Goal: Task Accomplishment & Management: Use online tool/utility

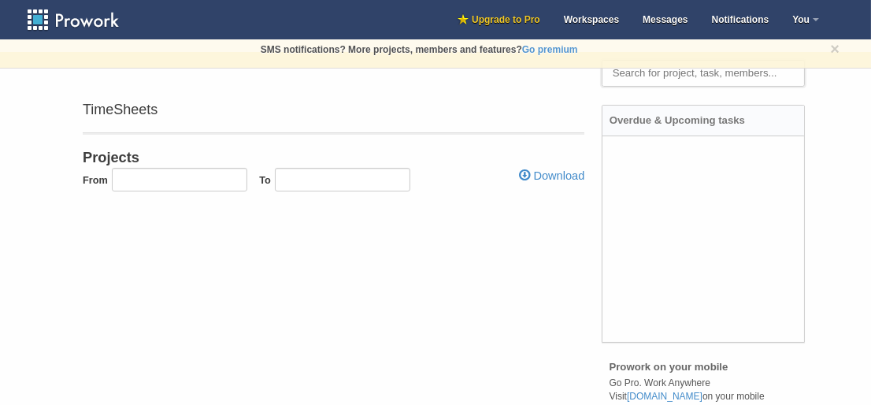
click at [527, 252] on body "× Upgrade to PRO. Increase your storage space, get SMS notifications, project r…" at bounding box center [435, 202] width 871 height 405
click at [578, 11] on link "Workspaces" at bounding box center [591, 19] width 79 height 39
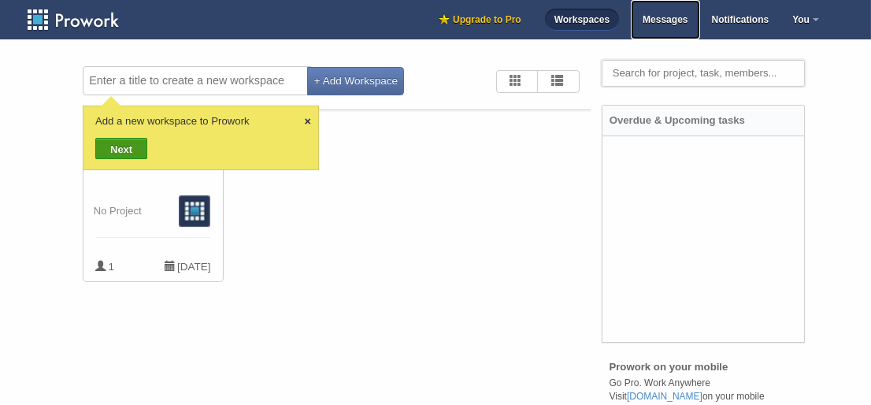
click at [679, 20] on span "Messages" at bounding box center [665, 19] width 45 height 11
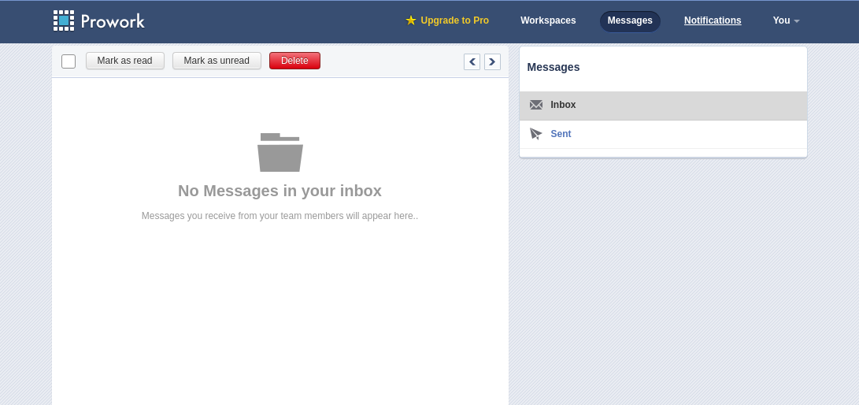
click at [727, 20] on link "Notifications" at bounding box center [712, 22] width 73 height 22
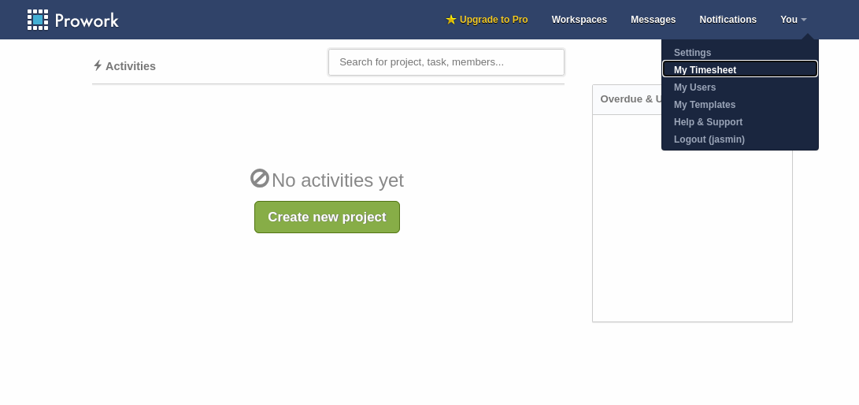
click at [774, 72] on link "My Timesheet" at bounding box center [740, 68] width 156 height 17
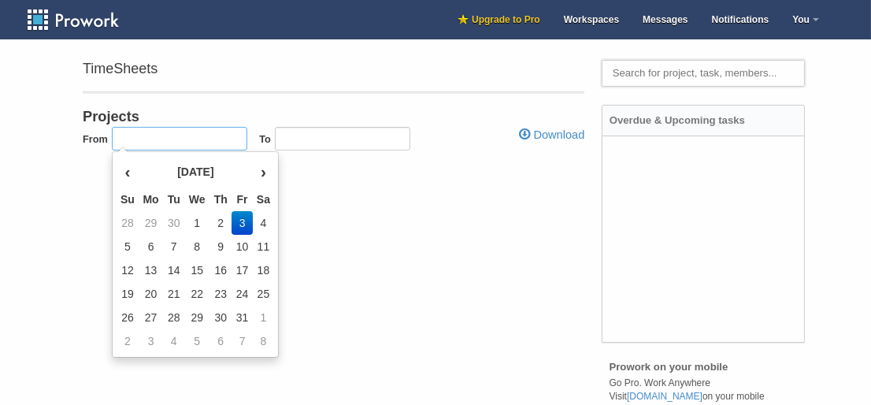
click at [135, 138] on input at bounding box center [179, 139] width 135 height 24
click at [126, 168] on th "‹" at bounding box center [128, 171] width 22 height 31
click at [127, 314] on td "28" at bounding box center [128, 318] width 22 height 24
type input "[DATE]"
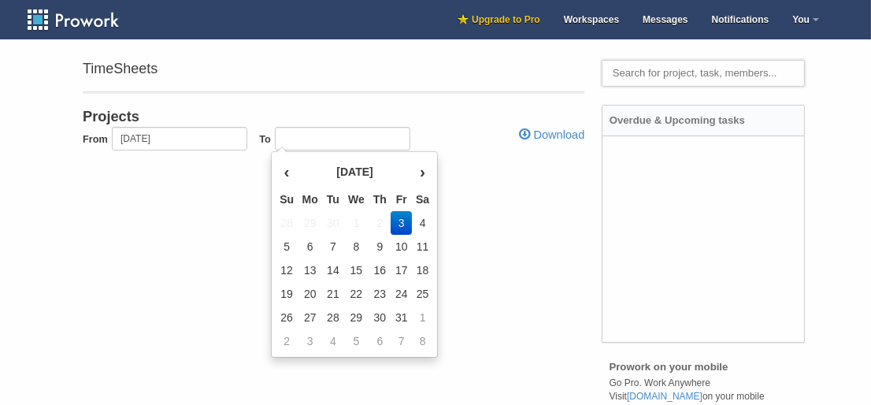
click at [399, 223] on td "3" at bounding box center [401, 223] width 21 height 24
click at [404, 224] on td "3" at bounding box center [401, 223] width 21 height 24
click at [427, 224] on td "4" at bounding box center [422, 223] width 21 height 24
type input "[DATE]"
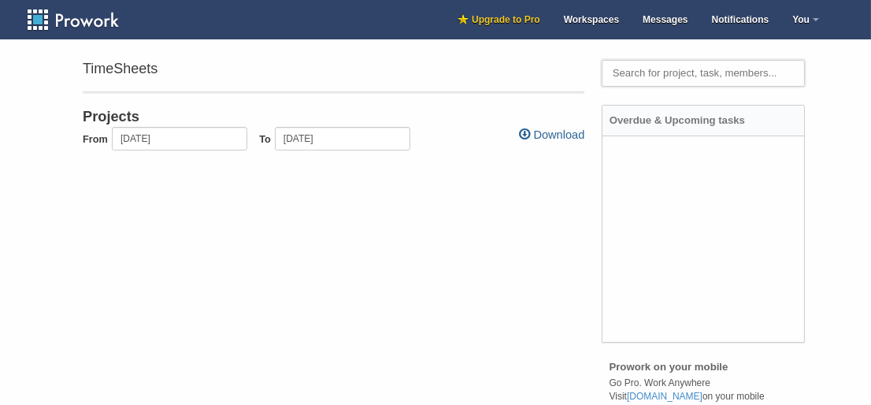
click at [554, 135] on link "Download" at bounding box center [551, 135] width 65 height 17
